Goal: Find specific page/section: Find specific page/section

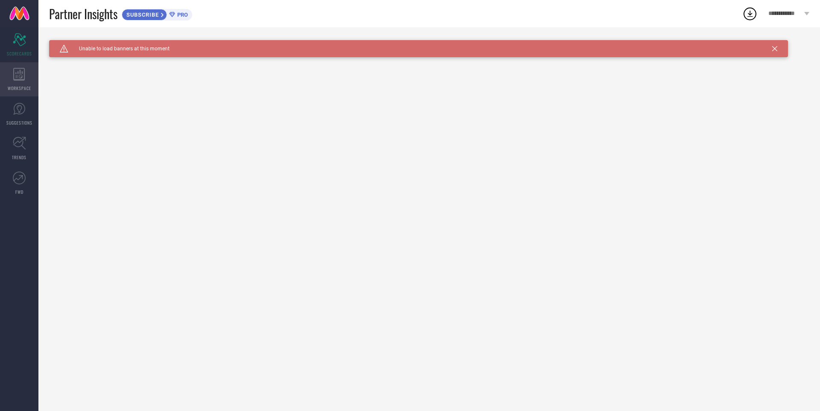
click at [15, 75] on icon at bounding box center [19, 74] width 12 height 13
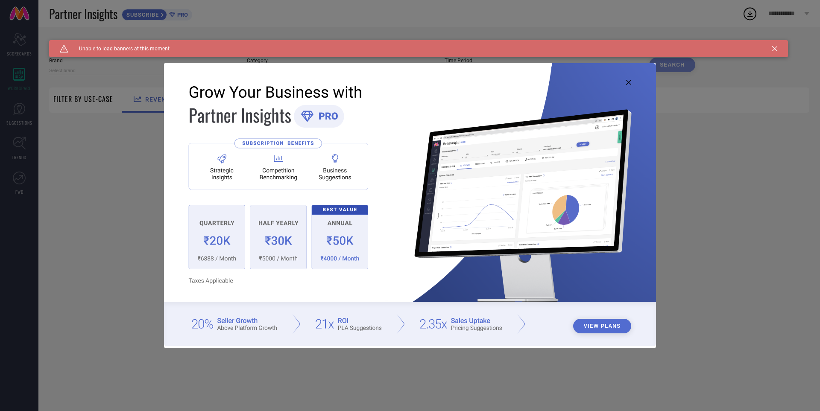
type input "1 STOP FASHION"
type input "All"
click at [630, 81] on icon at bounding box center [628, 82] width 5 height 5
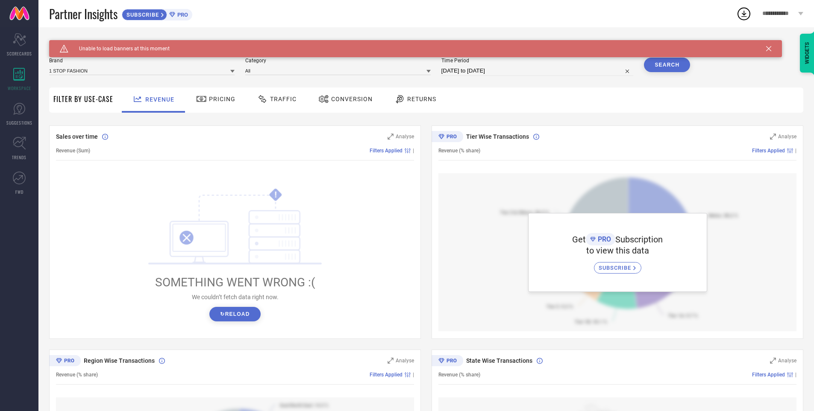
click at [769, 48] on icon at bounding box center [768, 48] width 5 height 5
